Goal: Task Accomplishment & Management: Complete application form

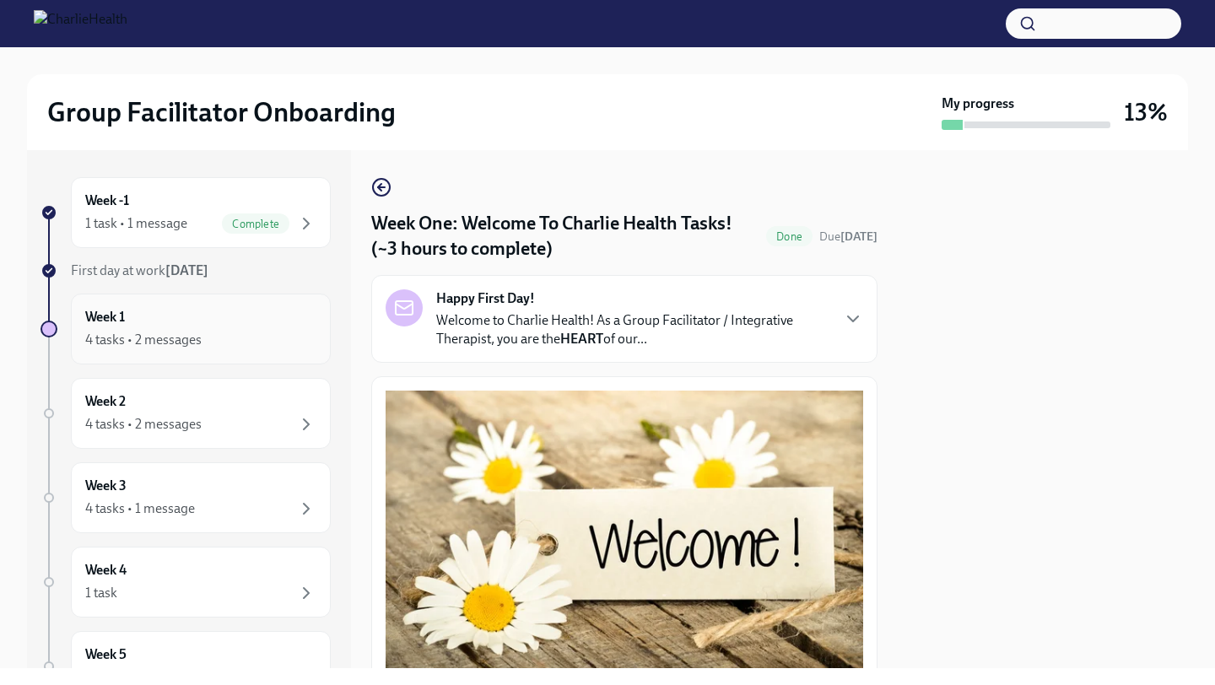
click at [262, 325] on div "Week 1 4 tasks • 2 messages" at bounding box center [200, 329] width 231 height 42
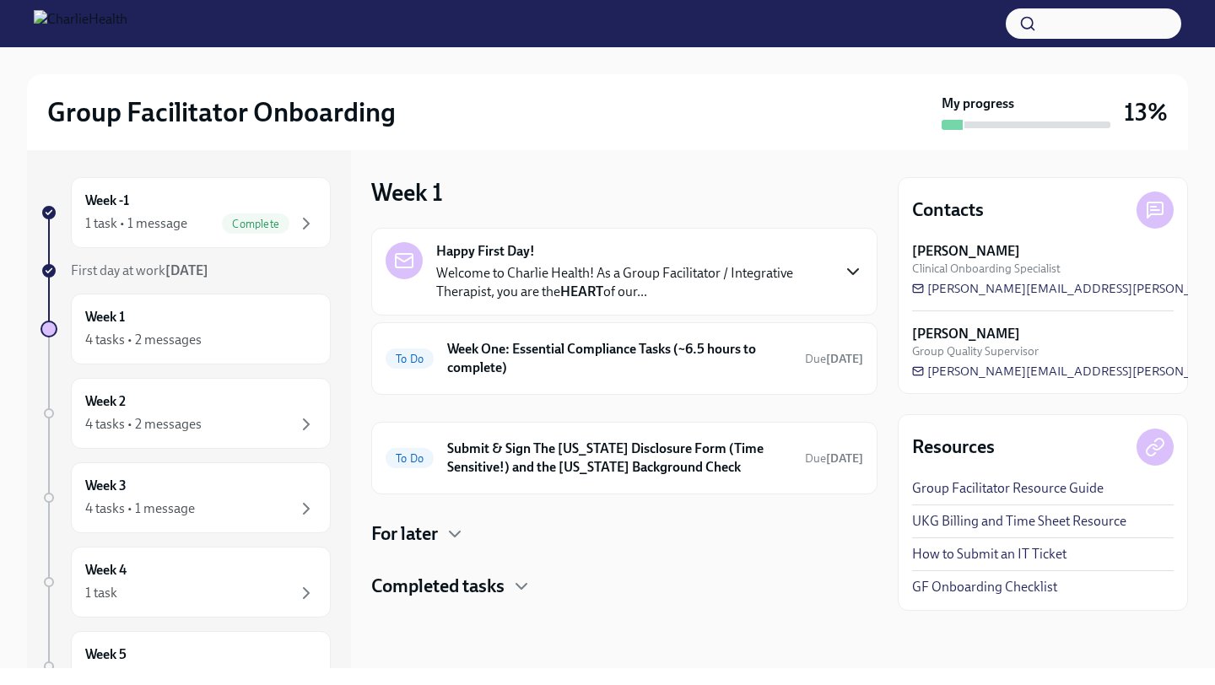
click at [855, 272] on icon "button" at bounding box center [853, 271] width 10 height 5
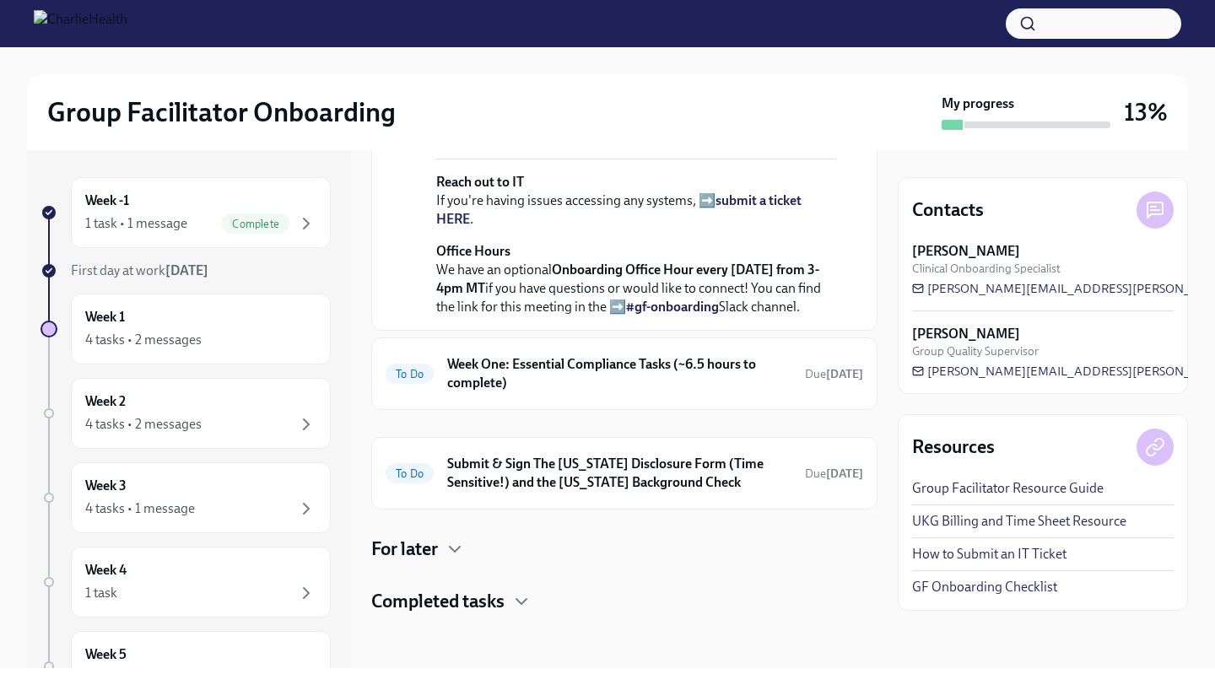
scroll to position [709, 0]
click at [627, 392] on h6 "Week One: Essential Compliance Tasks (~6.5 hours to complete)" at bounding box center [619, 373] width 344 height 37
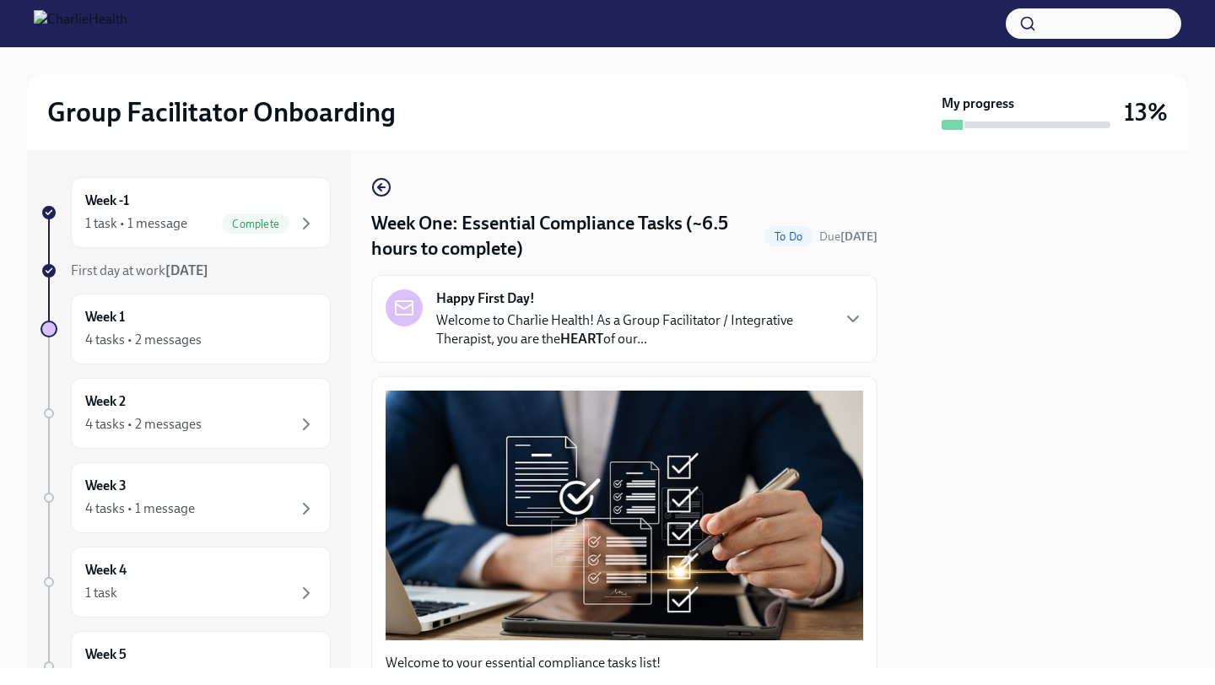
drag, startPoint x: 1012, startPoint y: 344, endPoint x: 1042, endPoint y: 321, distance: 37.8
click at [1012, 344] on div at bounding box center [1043, 409] width 290 height 518
click at [987, 409] on div at bounding box center [1043, 409] width 290 height 518
click at [841, 359] on div "Happy First Day! Welcome to Charlie Health! As a Group Facilitator / Integrativ…" at bounding box center [624, 319] width 506 height 88
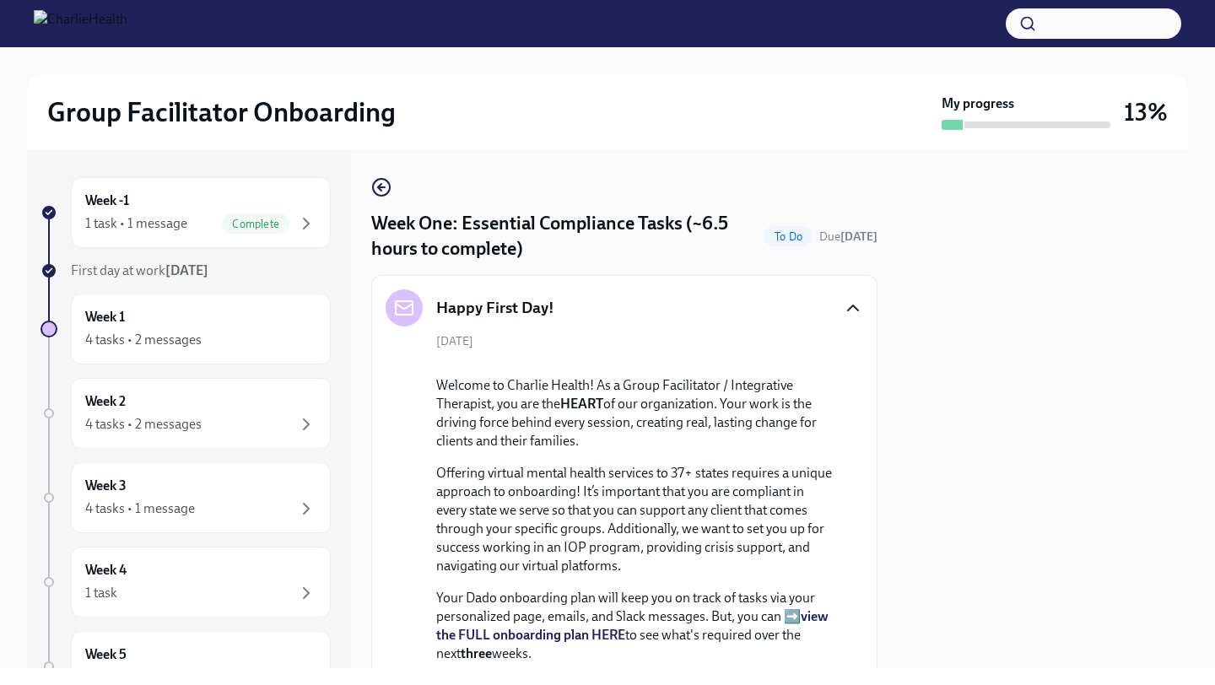
click at [852, 315] on icon "button" at bounding box center [853, 308] width 20 height 20
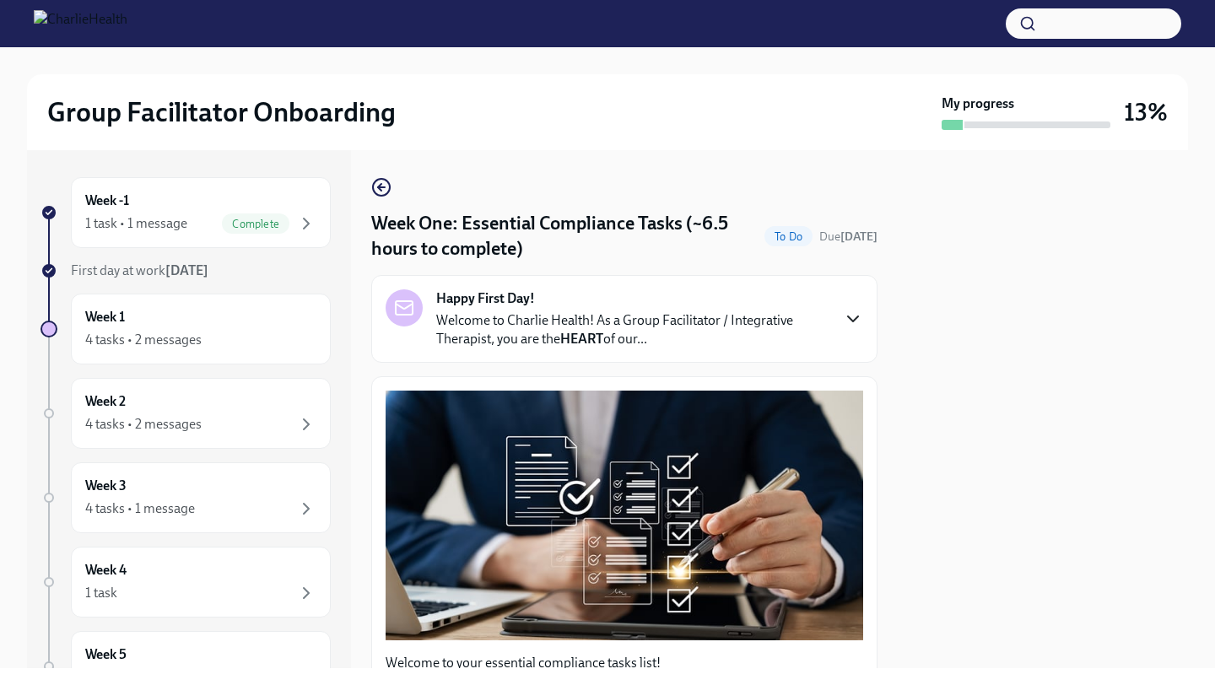
click at [900, 448] on div at bounding box center [1043, 409] width 290 height 518
click at [781, 673] on div "Group Facilitator Onboarding My progress 13% Week -1 1 task • 1 message Complet…" at bounding box center [607, 342] width 1215 height 685
click at [854, 319] on icon "button" at bounding box center [853, 319] width 20 height 20
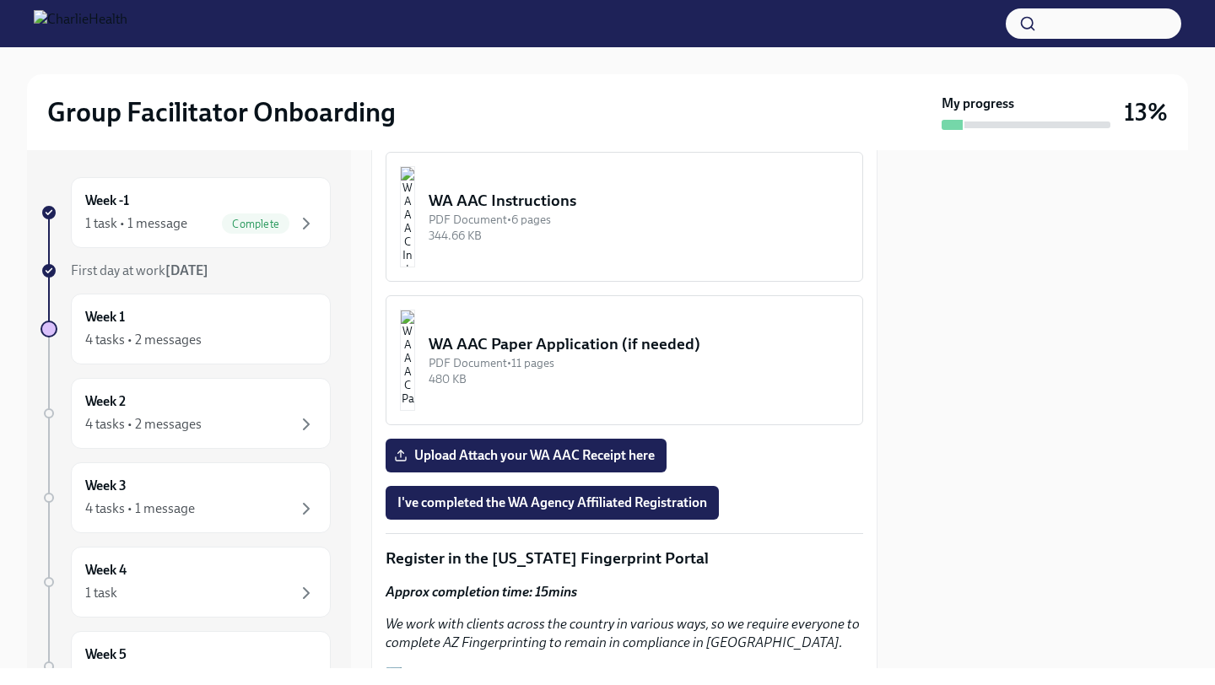
scroll to position [2160, 0]
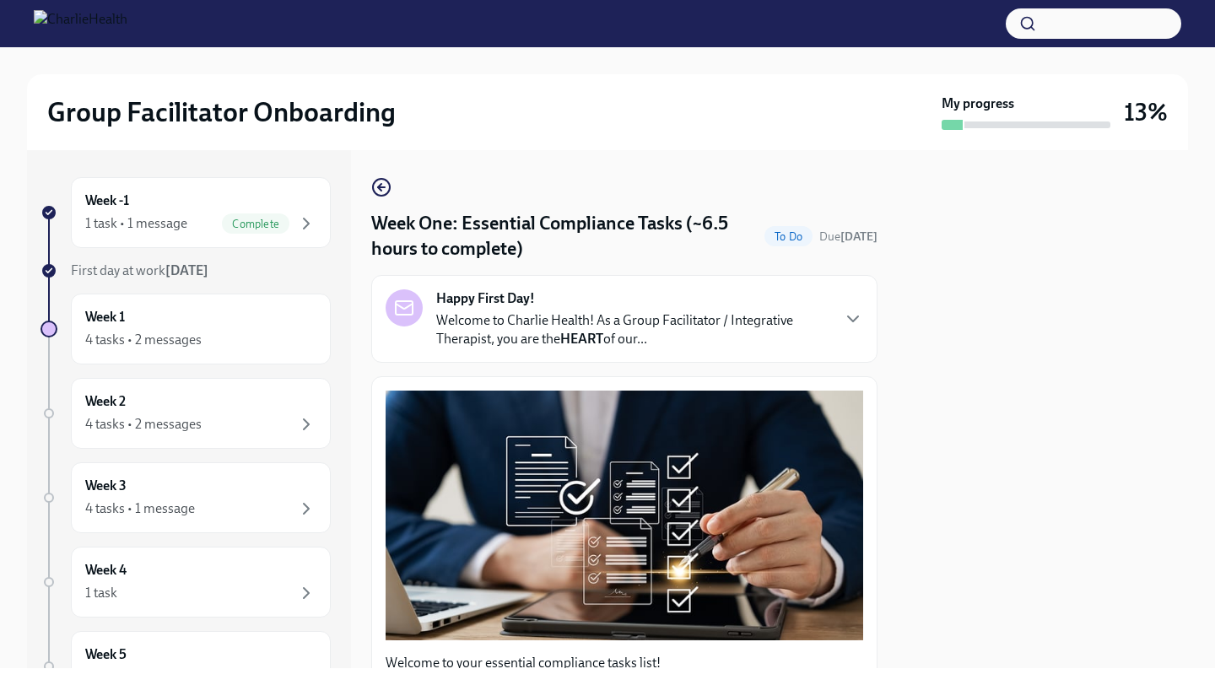
click at [949, 417] on div at bounding box center [1043, 409] width 290 height 518
click at [858, 354] on div "Happy First Day! Welcome to Charlie Health! As a Group Facilitator / Integrativ…" at bounding box center [624, 319] width 506 height 88
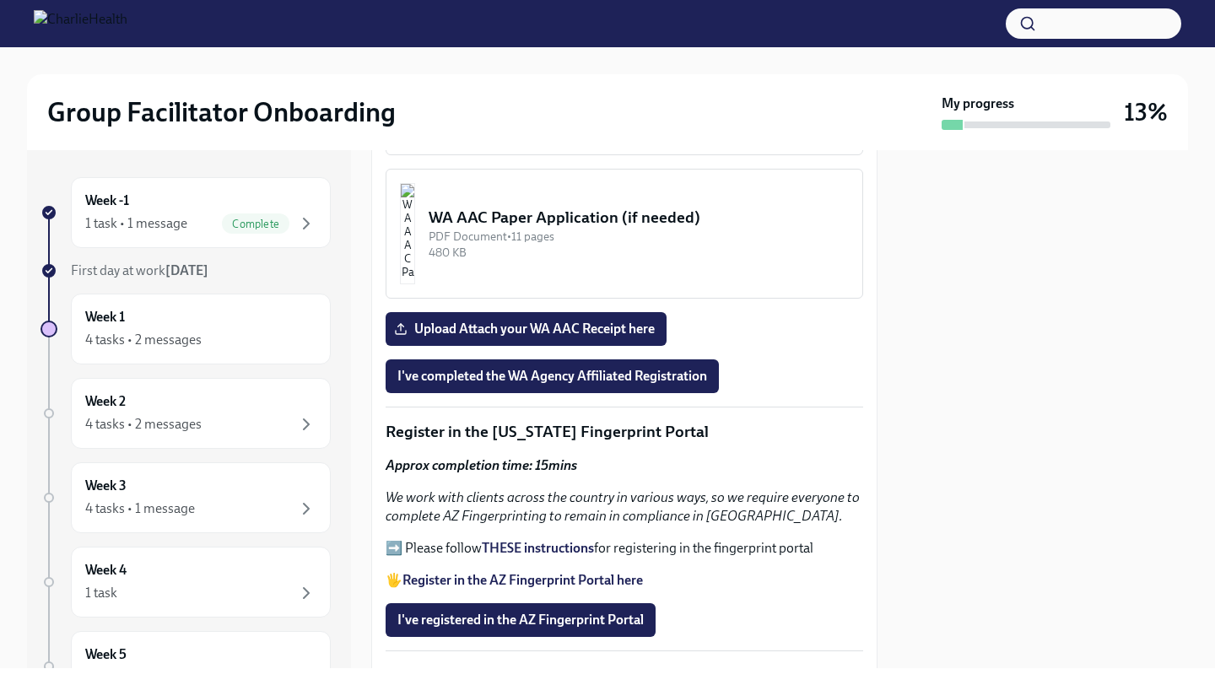
scroll to position [2295, 0]
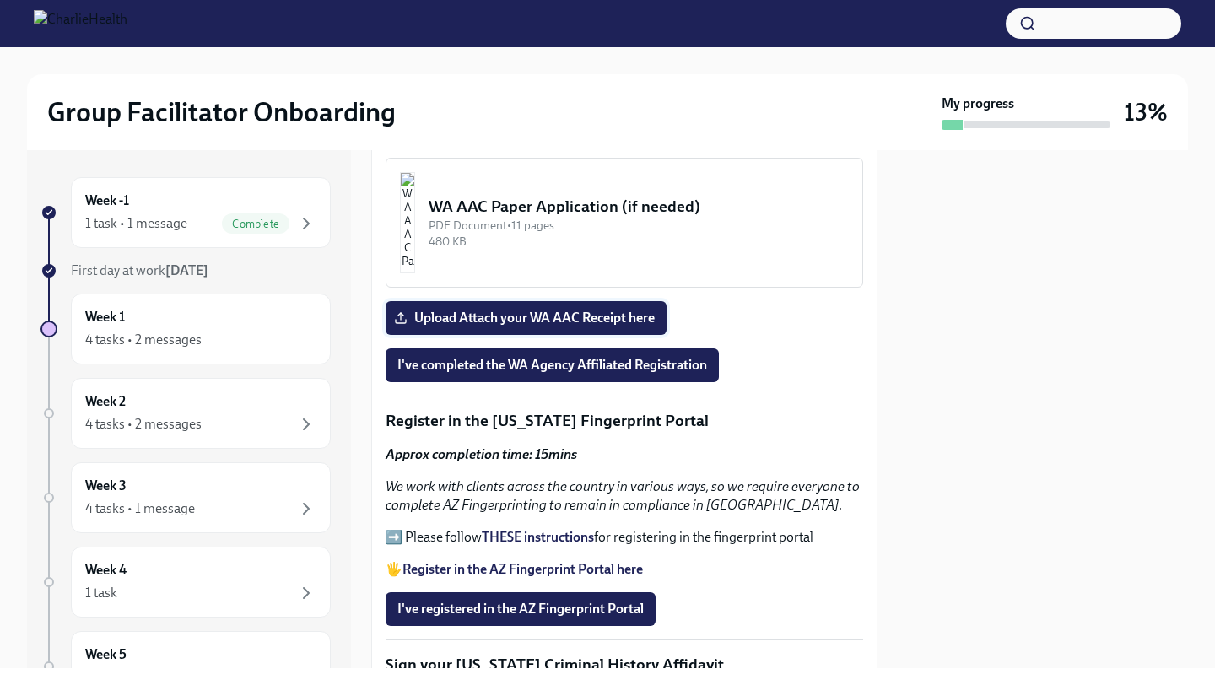
click at [545, 326] on span "Upload Attach your WA AAC Receipt here" at bounding box center [525, 318] width 257 height 17
click at [0, 0] on input "Upload Attach your WA AAC Receipt here" at bounding box center [0, 0] width 0 height 0
click at [640, 374] on span "I've completed the WA Agency Affiliated Registration" at bounding box center [552, 365] width 310 height 17
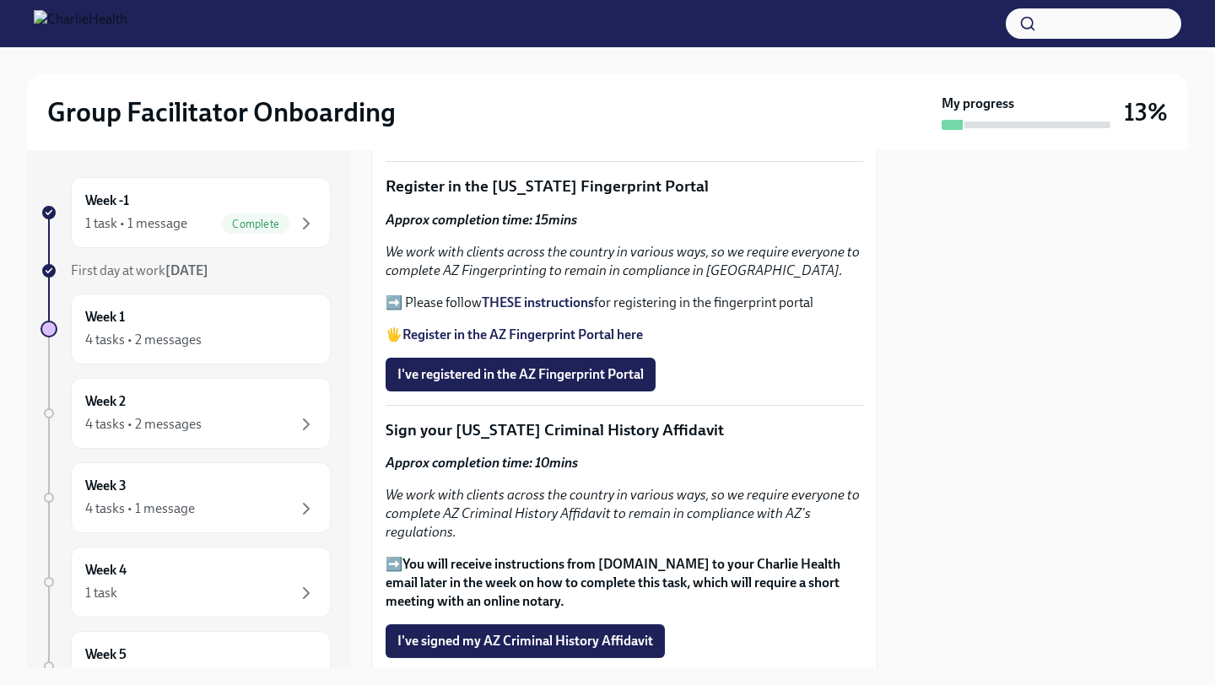
scroll to position [2531, 0]
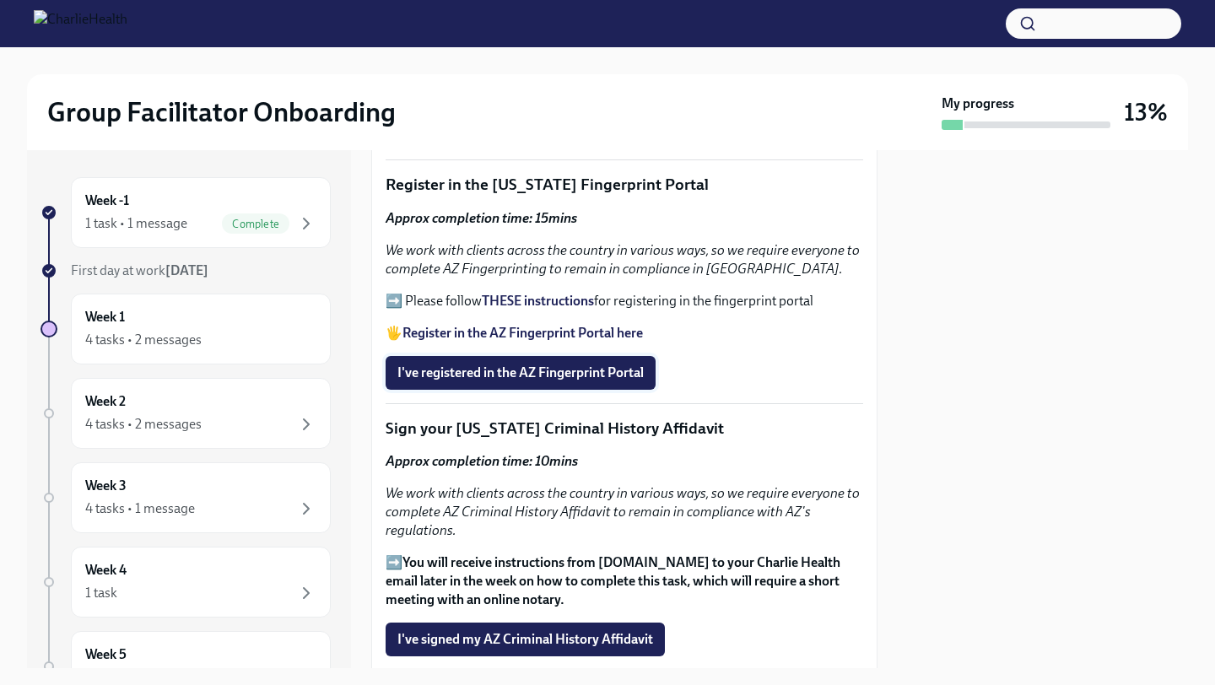
click at [487, 381] on span "I've registered in the AZ Fingerprint Portal" at bounding box center [520, 372] width 246 height 17
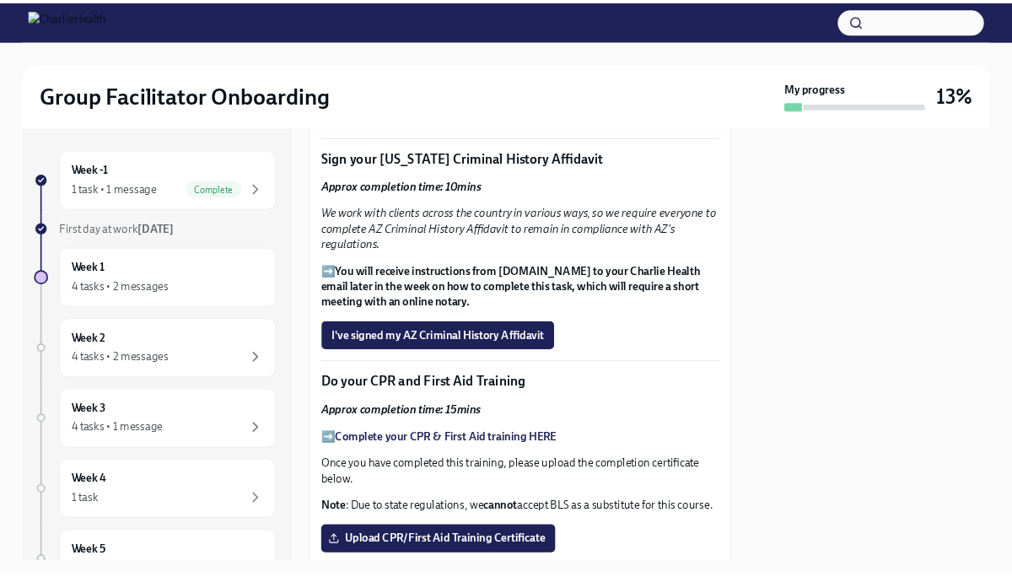
scroll to position [2801, 0]
